Goal: Contribute content

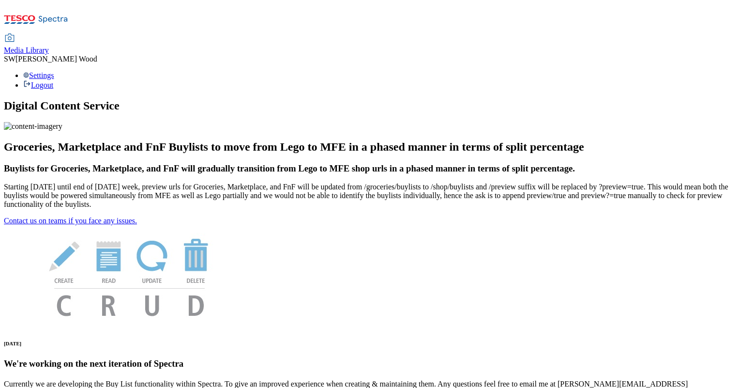
click at [49, 46] on span "Media Library" at bounding box center [26, 50] width 45 height 8
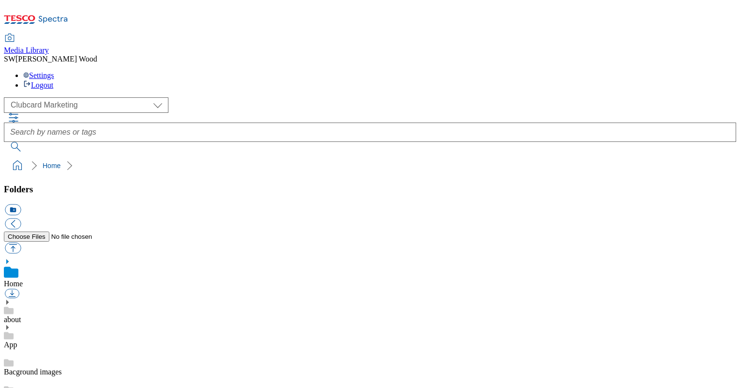
scroll to position [6, 0]
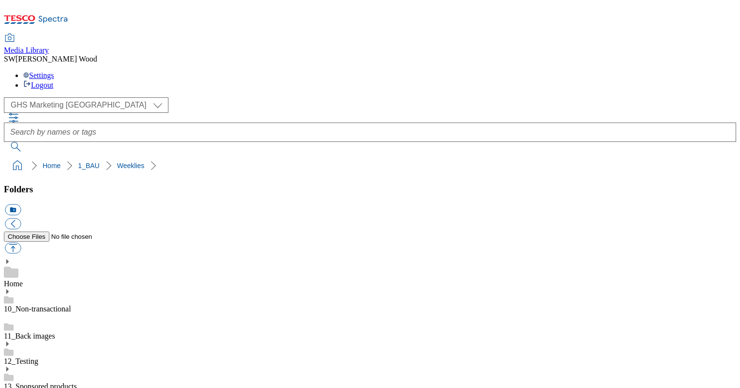
scroll to position [293, 0]
click at [11, 258] on icon at bounding box center [7, 261] width 7 height 7
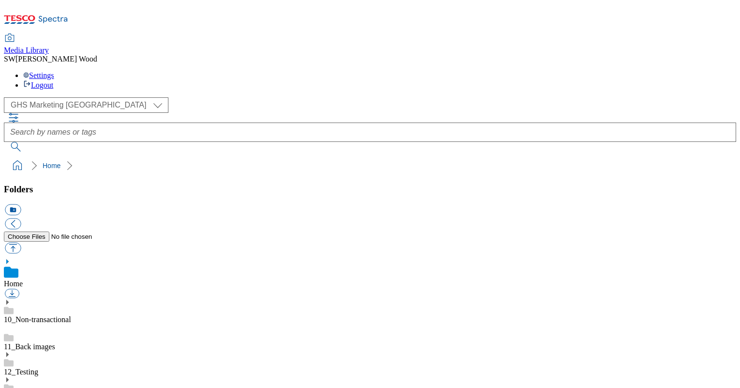
click at [9, 259] on use at bounding box center [7, 261] width 2 height 5
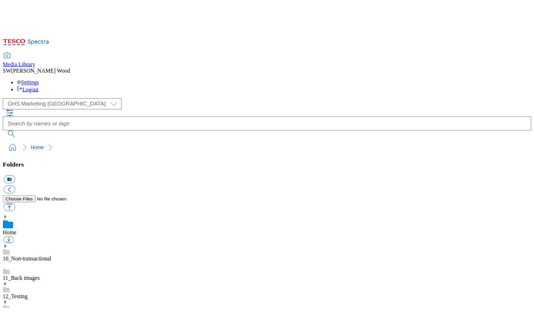
scroll to position [66, 0]
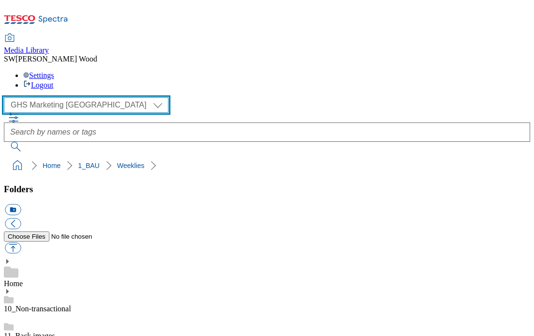
select select "flare-clubcard-mktg"
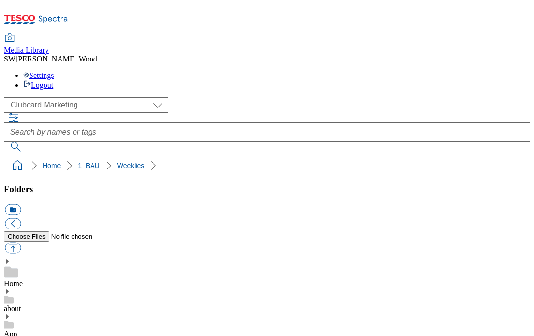
scroll to position [920, 0]
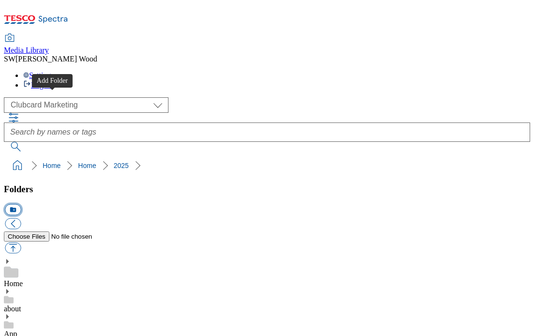
click at [21, 204] on button "icon_new_folder" at bounding box center [13, 209] width 16 height 11
paste input "2528-WF-433550"
type input "2528-WF-433550"
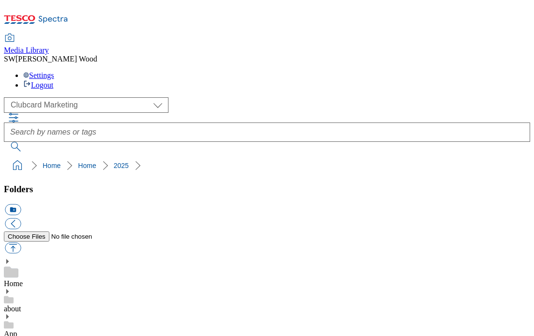
click at [21, 243] on button "button" at bounding box center [13, 248] width 16 height 11
type input "C:\fakepath\Easyjet_629x378 copy.jpg"
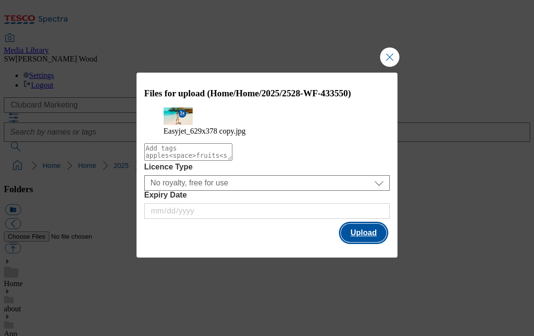
click at [362, 242] on button "Upload" at bounding box center [364, 233] width 46 height 18
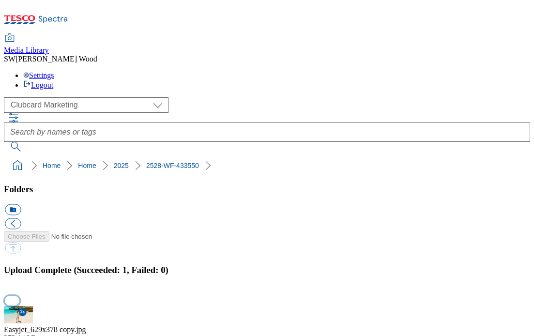
click at [19, 296] on button "button" at bounding box center [12, 300] width 15 height 9
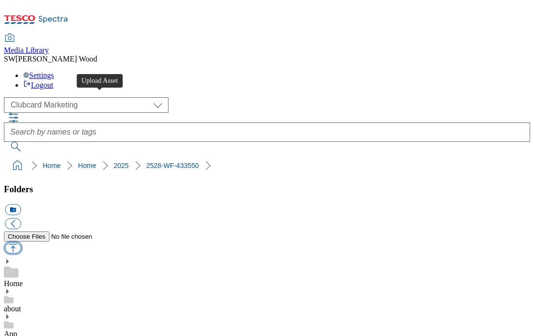
click at [21, 243] on button "button" at bounding box center [13, 248] width 16 height 11
type input "C:\fakepath\Passport logo.jpg"
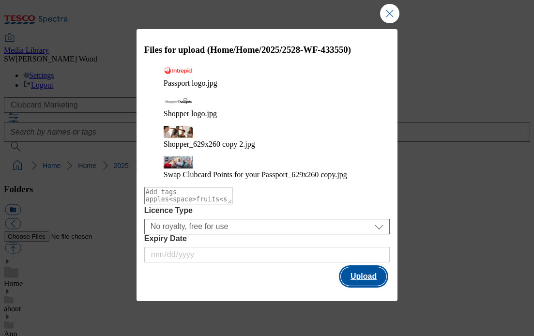
click at [376, 272] on button "Upload" at bounding box center [364, 276] width 46 height 18
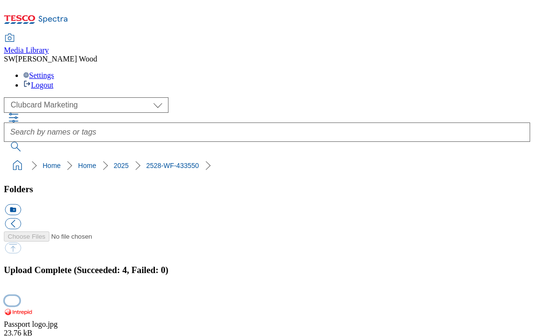
click at [19, 296] on button "button" at bounding box center [12, 300] width 15 height 9
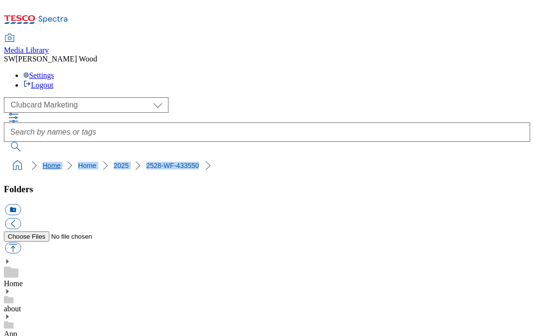
drag, startPoint x: 165, startPoint y: 83, endPoint x: 7, endPoint y: 84, distance: 158.3
click at [10, 156] on ol "Home Home 2025 2528-WF-433550" at bounding box center [270, 165] width 521 height 18
copy ol "Home Home 2025 2528-WF-433550"
